Goal: Transaction & Acquisition: Book appointment/travel/reservation

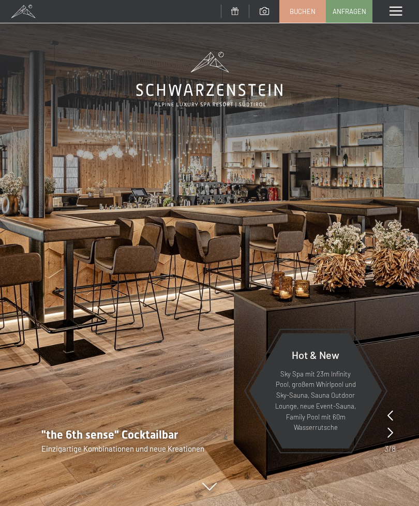
click at [404, 19] on div "Menü" at bounding box center [396, 11] width 47 height 23
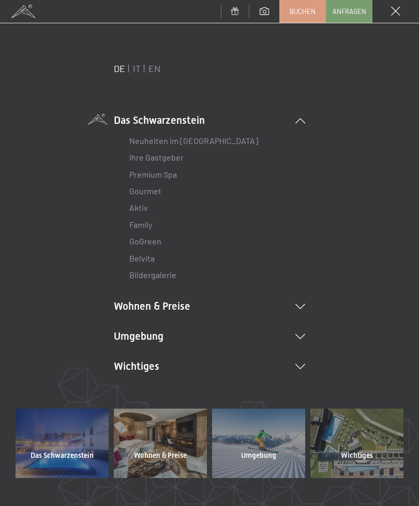
click at [226, 139] on link "Neuheiten im [GEOGRAPHIC_DATA]" at bounding box center [193, 141] width 129 height 10
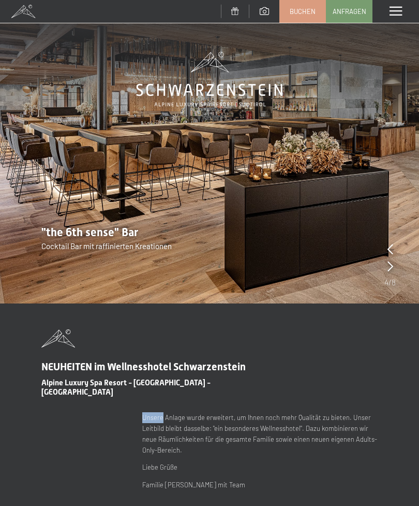
click at [410, 335] on div "NEUHEITEN im Wellnesshotel Schwarzenstein Alpine Luxury Spa Resort - Ahrntal - …" at bounding box center [209, 409] width 419 height 161
click at [401, 340] on div "NEUHEITEN im Wellnesshotel Schwarzenstein Alpine Luxury Spa Resort - Ahrntal - …" at bounding box center [209, 409] width 419 height 161
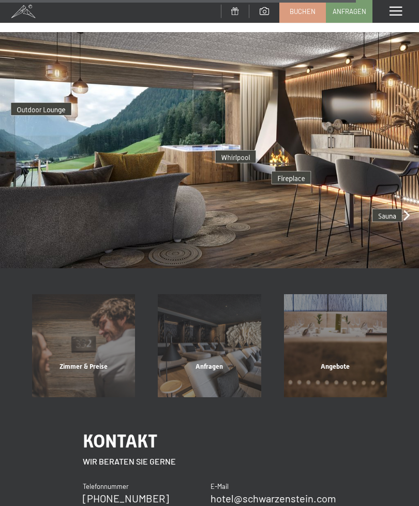
scroll to position [1959, 0]
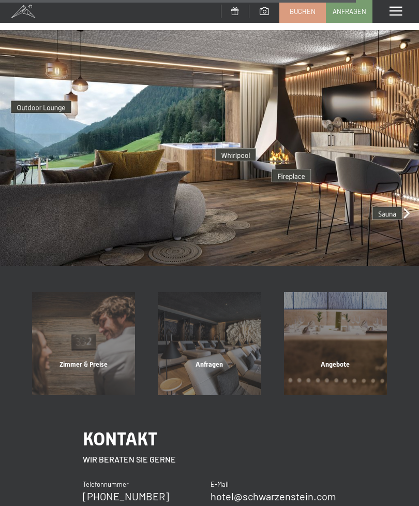
click at [78, 360] on div "Zimmer & Preise" at bounding box center [84, 377] width 126 height 35
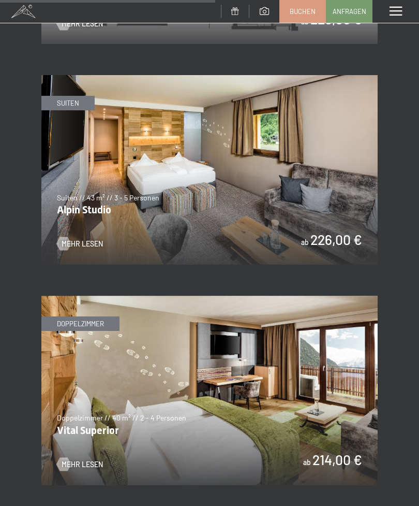
scroll to position [2024, 0]
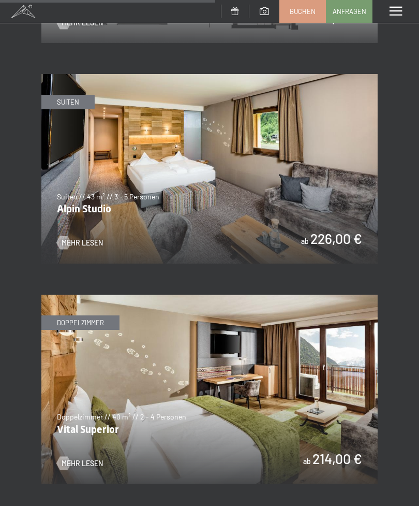
click at [80, 238] on span "Mehr Lesen" at bounding box center [82, 243] width 41 height 10
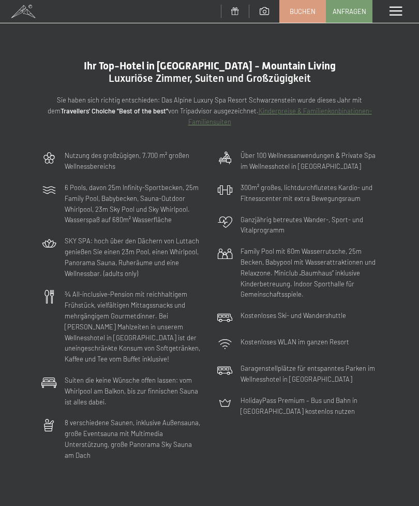
click at [397, 15] on span at bounding box center [396, 11] width 12 height 9
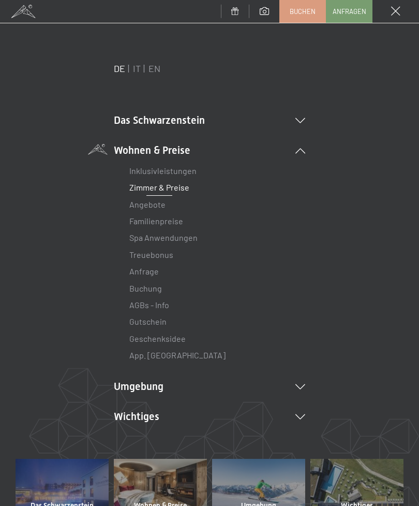
click at [187, 188] on link "Zimmer & Preise" at bounding box center [159, 187] width 60 height 10
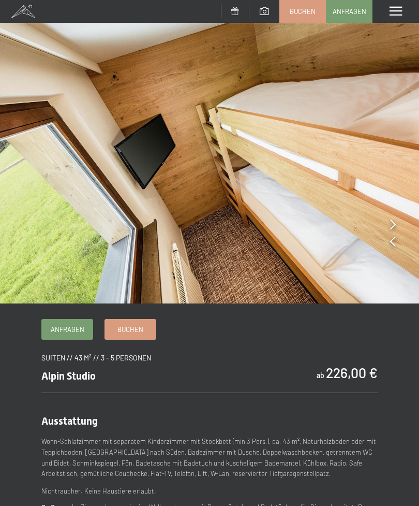
click at [399, 244] on img at bounding box center [209, 151] width 419 height 303
click at [393, 241] on icon at bounding box center [393, 241] width 6 height 10
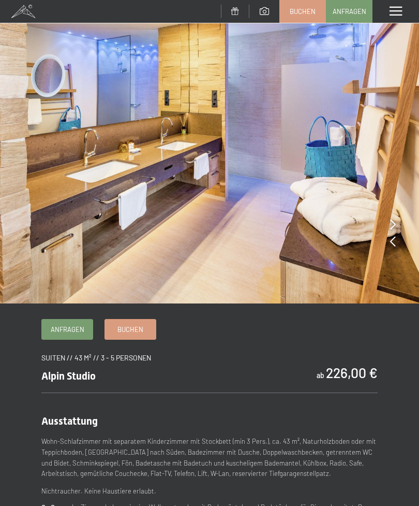
click at [396, 242] on icon at bounding box center [393, 241] width 6 height 10
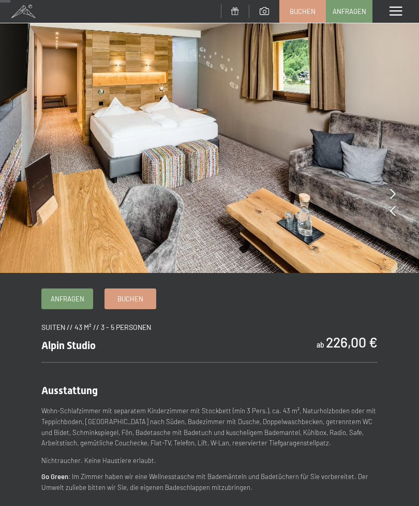
scroll to position [30, 0]
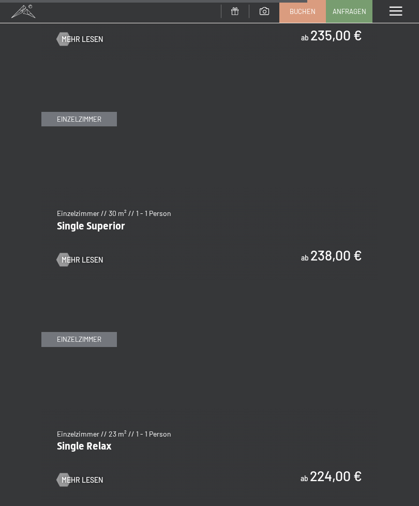
scroll to position [2889, 0]
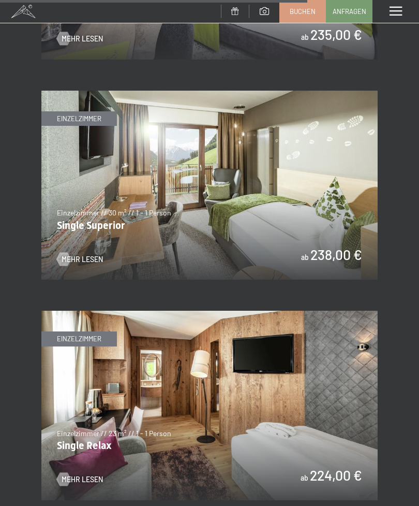
click at [317, 373] on img at bounding box center [209, 405] width 336 height 189
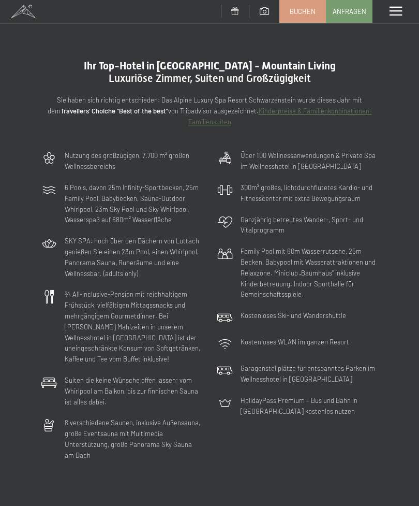
click at [399, 10] on span at bounding box center [396, 11] width 12 height 9
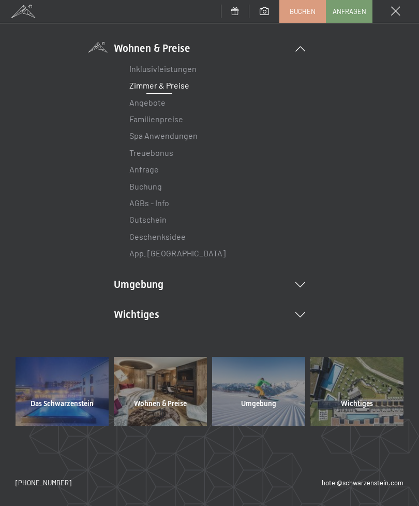
scroll to position [101, 0]
click at [1, 142] on div "DE IT EN Gutschein Bildergalerie Anfragen Buchen DE IT EN Das Schwarzenstein Ne…" at bounding box center [209, 264] width 419 height 482
